Goal: Task Accomplishment & Management: Use online tool/utility

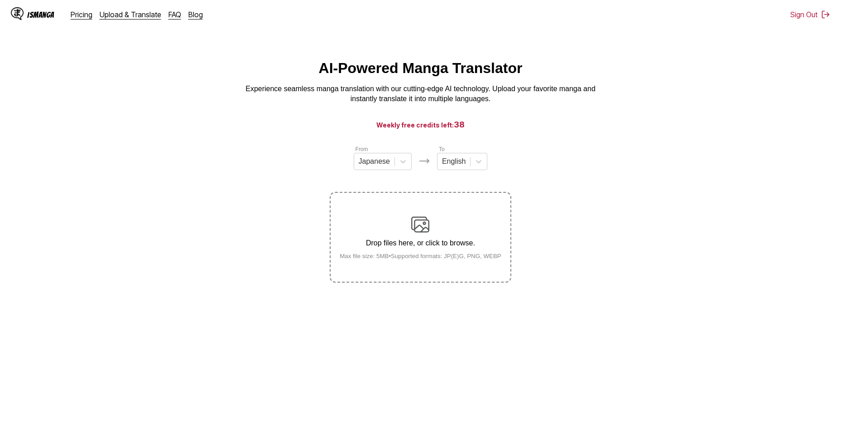
click at [434, 232] on div "Drop files here, or click to browse. Max file size: 5MB • Supported formats: JP…" at bounding box center [421, 237] width 176 height 44
click at [0, 0] on input "Drop files here, or click to browse. Max file size: 5MB • Supported formats: JP…" at bounding box center [0, 0] width 0 height 0
click at [389, 168] on div "Japanese" at bounding box center [374, 162] width 40 height 14
click at [374, 235] on div "English" at bounding box center [383, 229] width 58 height 15
click at [474, 155] on div "To English" at bounding box center [458, 157] width 50 height 25
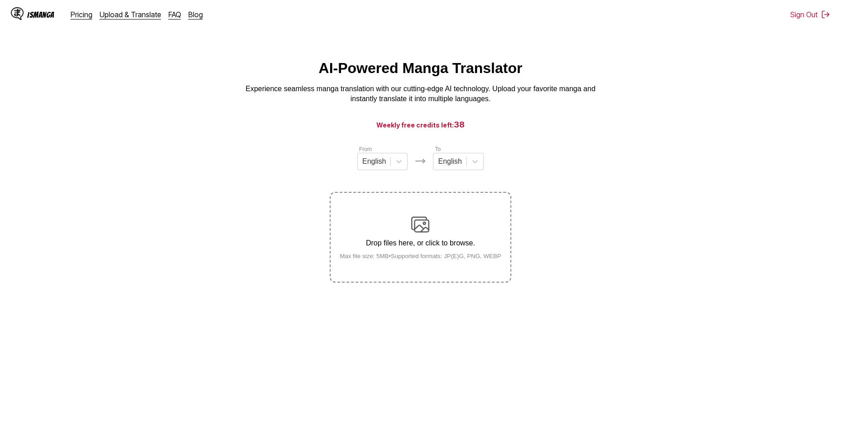
click at [457, 179] on div "From English To English Drop files here, or click to browse. Max file size: 5MB…" at bounding box center [420, 214] width 181 height 138
click at [461, 166] on div at bounding box center [450, 161] width 24 height 10
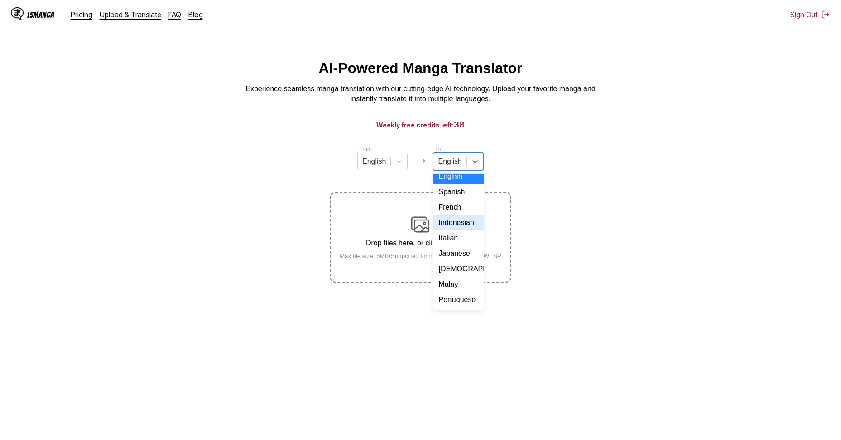
scroll to position [153, 0]
click at [463, 290] on div "[DEMOGRAPHIC_DATA]" at bounding box center [458, 284] width 50 height 15
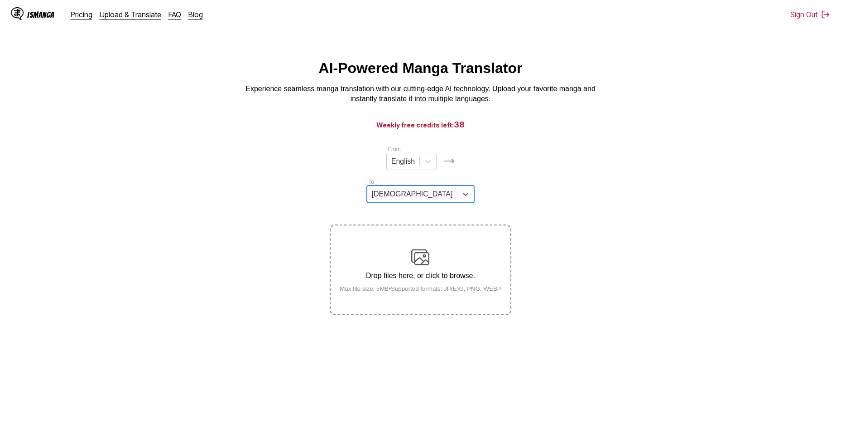
click at [456, 271] on p "Drop files here, or click to browse." at bounding box center [421, 275] width 176 height 8
click at [0, 0] on input "Drop files here, or click to browse. Max file size: 5MB • Supported formats: JP…" at bounding box center [0, 0] width 0 height 0
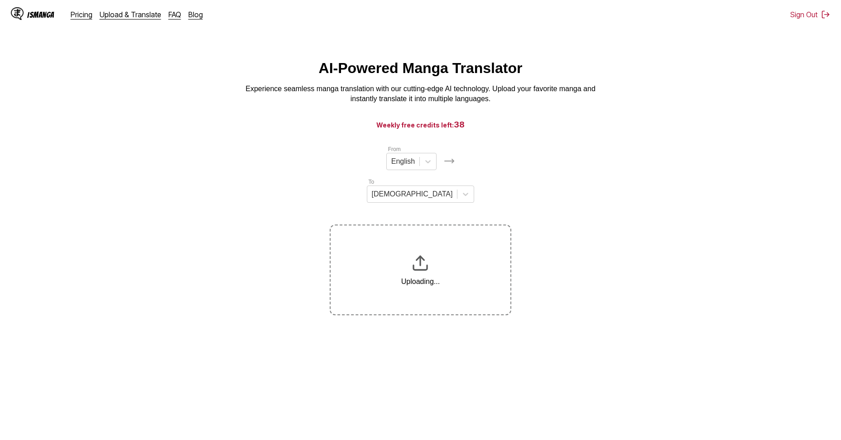
click at [732, 145] on section "From English To Vietnamese Uploading..." at bounding box center [420, 230] width 827 height 170
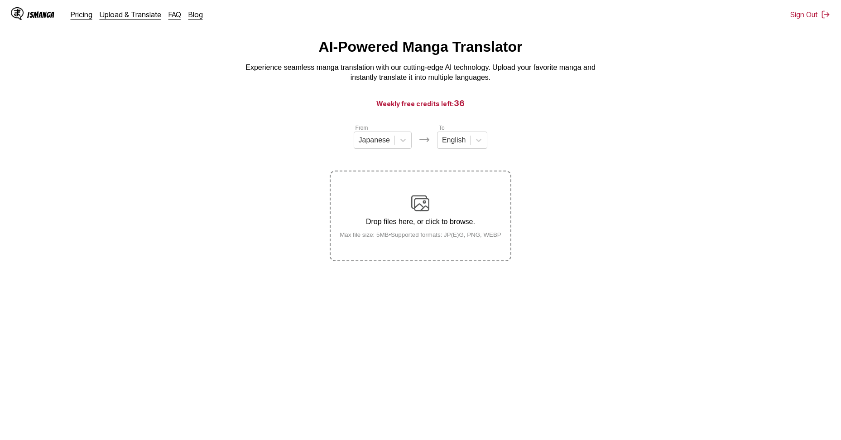
scroll to position [10, 0]
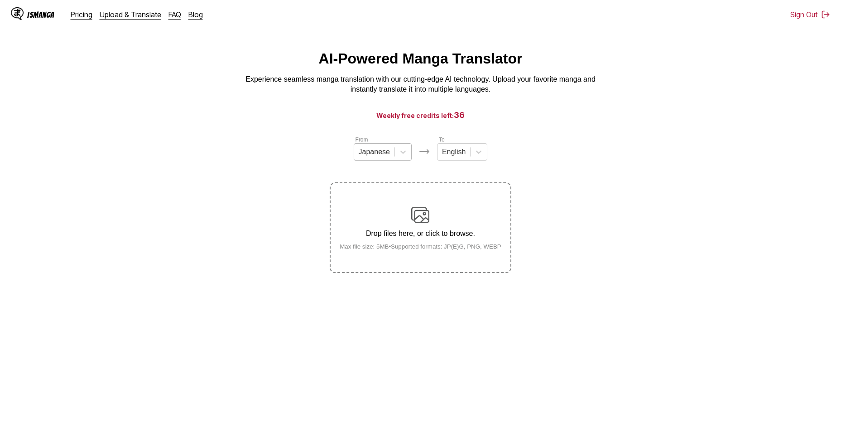
click at [392, 157] on div "Japanese" at bounding box center [374, 152] width 40 height 14
drag, startPoint x: 377, startPoint y: 227, endPoint x: 443, endPoint y: 164, distance: 90.4
click at [378, 225] on div "English" at bounding box center [383, 219] width 58 height 15
click at [447, 157] on div at bounding box center [450, 152] width 24 height 10
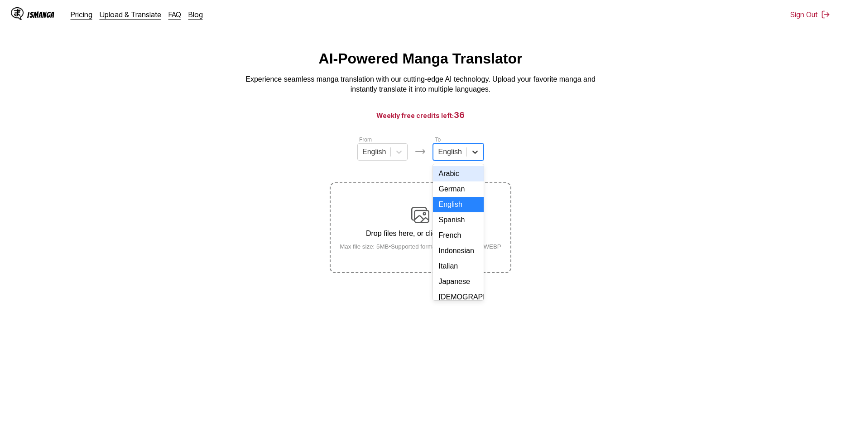
click at [471, 154] on icon at bounding box center [475, 151] width 9 height 9
click at [478, 156] on icon at bounding box center [475, 151] width 9 height 9
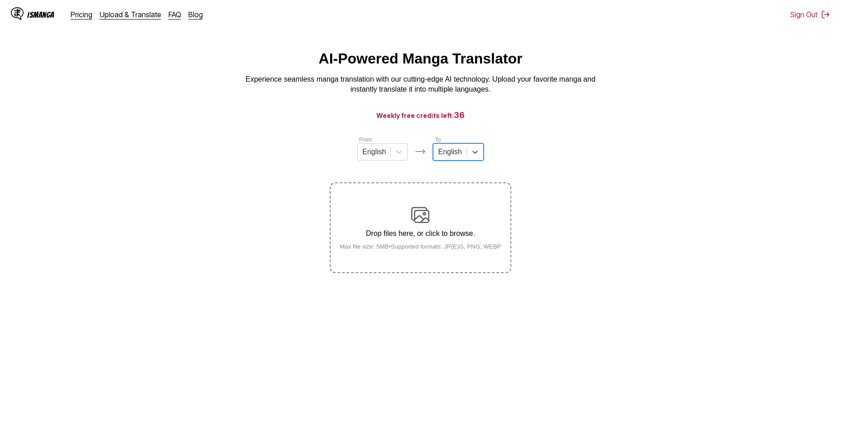
click at [483, 157] on div "English" at bounding box center [458, 151] width 50 height 17
drag, startPoint x: 462, startPoint y: 283, endPoint x: 455, endPoint y: 255, distance: 29.0
click at [462, 283] on div "[DEMOGRAPHIC_DATA]" at bounding box center [458, 274] width 50 height 15
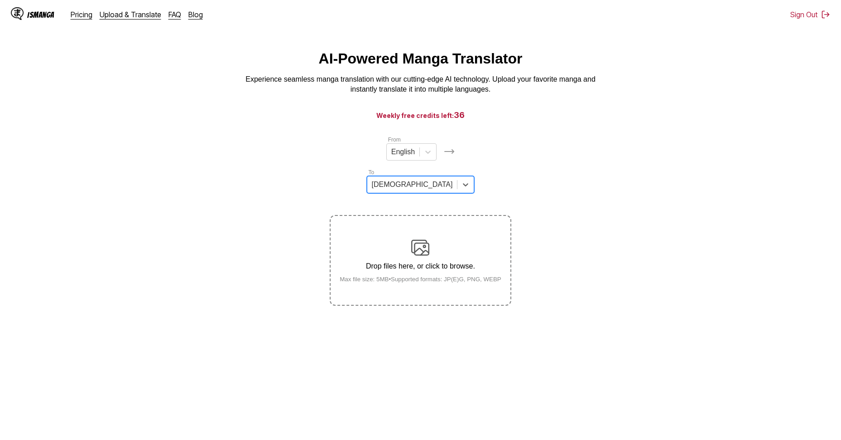
click at [450, 240] on div "Drop files here, or click to browse. Max file size: 5MB • Supported formats: JP…" at bounding box center [421, 260] width 176 height 44
click at [0, 0] on input "Drop files here, or click to browse. Max file size: 5MB • Supported formats: JP…" at bounding box center [0, 0] width 0 height 0
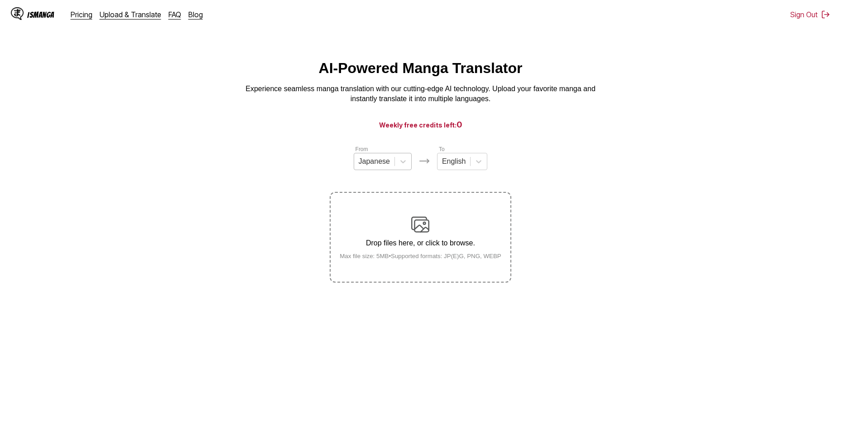
click at [386, 165] on div at bounding box center [374, 161] width 31 height 10
click at [403, 159] on div at bounding box center [403, 161] width 16 height 16
click at [410, 163] on div at bounding box center [403, 161] width 16 height 16
click at [460, 164] on div at bounding box center [454, 161] width 24 height 10
click at [395, 169] on div at bounding box center [403, 161] width 16 height 16
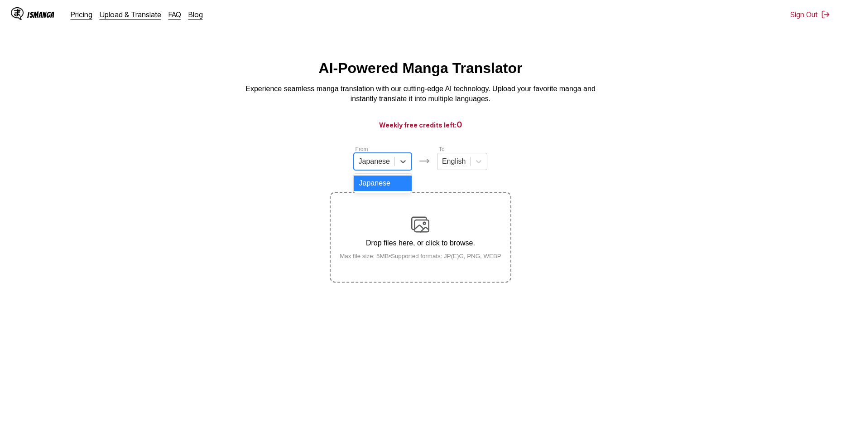
click at [257, 73] on div "AI-Powered Manga Translator Experience seamless manga translation with our cutt…" at bounding box center [420, 82] width 827 height 44
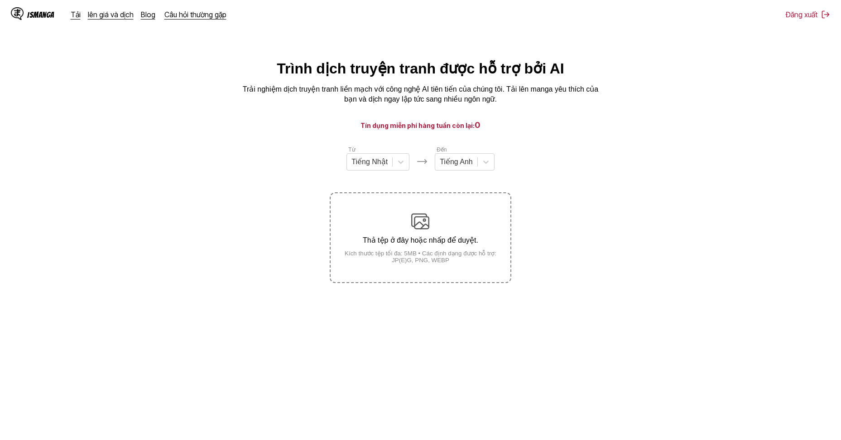
click at [428, 219] on img at bounding box center [420, 221] width 18 height 18
click at [0, 0] on input "Thả tệp ở đây hoặc nhấp để duyệt. Kích thước tệp tối đa: 5MB • Các định dạng đư…" at bounding box center [0, 0] width 0 height 0
click at [406, 163] on div at bounding box center [401, 162] width 16 height 16
